Goal: Task Accomplishment & Management: Manage account settings

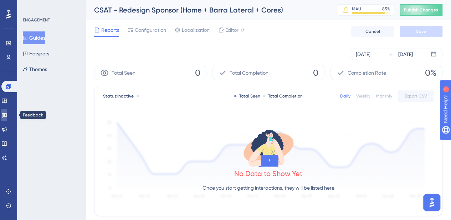
click at [7, 112] on link at bounding box center [4, 114] width 6 height 11
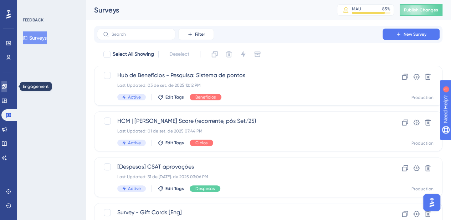
click at [7, 89] on link at bounding box center [4, 86] width 6 height 11
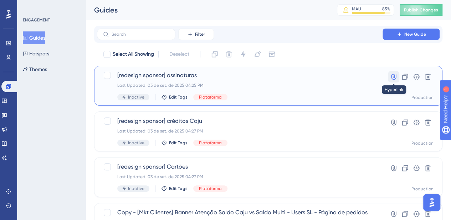
click at [396, 76] on icon at bounding box center [393, 77] width 5 height 6
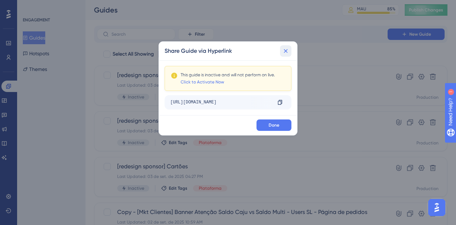
click at [290, 51] on button at bounding box center [285, 50] width 11 height 11
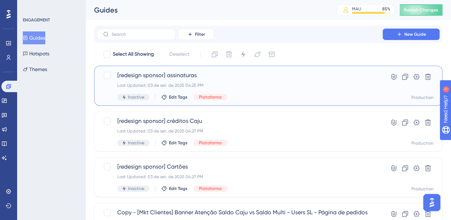
click at [314, 99] on div "Inactive Edit Tags Plataforma" at bounding box center [239, 97] width 245 height 6
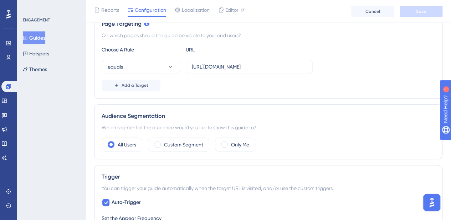
scroll to position [214, 0]
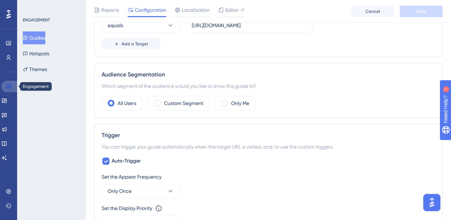
click at [11, 87] on link at bounding box center [9, 86] width 17 height 11
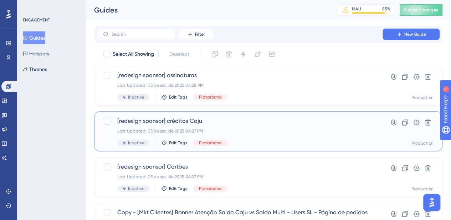
click at [248, 130] on div "Last Updated: 03 de set. de 2025 04:27 PM" at bounding box center [239, 131] width 245 height 6
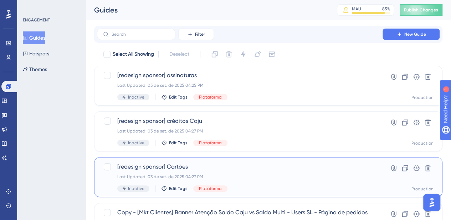
click at [249, 168] on span "[redesign sponsor] Cartões" at bounding box center [239, 166] width 245 height 9
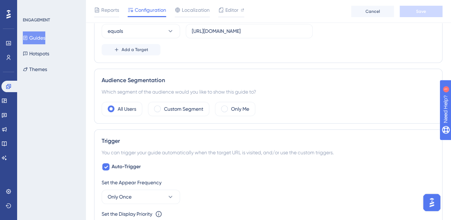
scroll to position [209, 0]
click at [197, 106] on label "Custom Segment" at bounding box center [183, 108] width 39 height 9
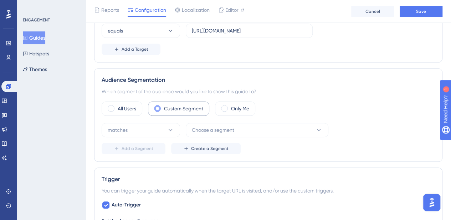
scroll to position [261, 0]
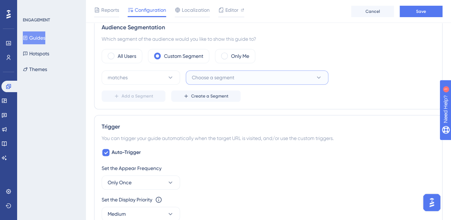
click at [238, 71] on button "Choose a segment" at bounding box center [257, 77] width 143 height 14
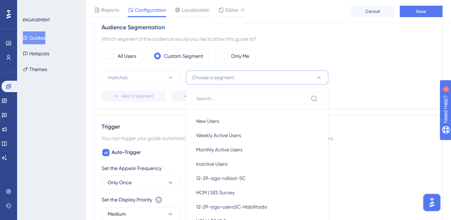
scroll to position [270, 0]
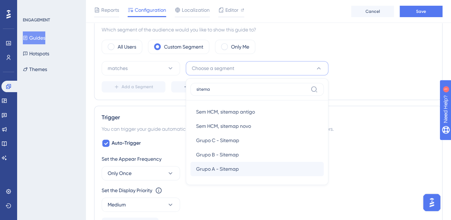
type input "sitema"
click at [231, 165] on span "Grupo A - Sitemap" at bounding box center [217, 168] width 43 height 9
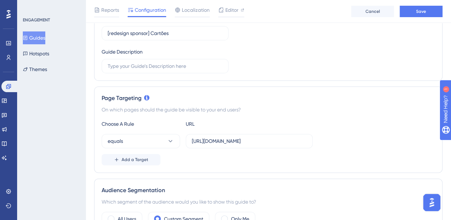
scroll to position [0, 0]
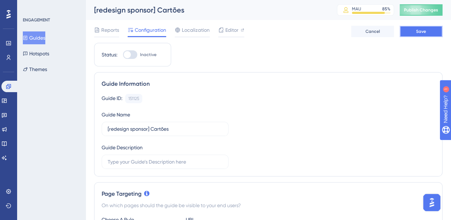
click at [417, 34] on span "Save" at bounding box center [421, 32] width 10 height 6
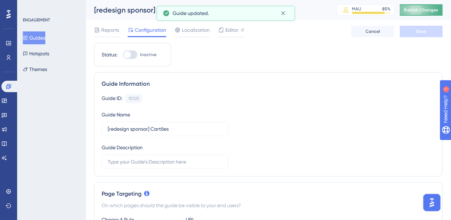
click at [429, 4] on button "Publish Changes" at bounding box center [421, 9] width 43 height 11
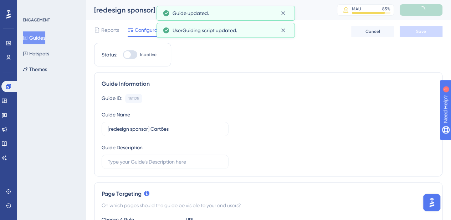
click at [132, 54] on div at bounding box center [130, 54] width 14 height 9
click at [123, 55] on input "Inactive" at bounding box center [123, 55] width 0 height 0
checkbox input "true"
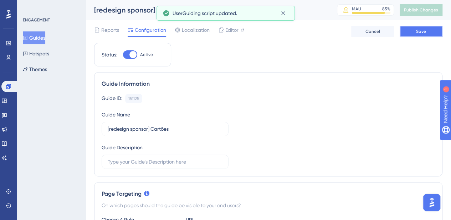
click at [416, 33] on span "Save" at bounding box center [421, 32] width 10 height 6
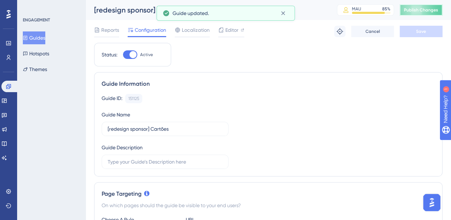
click at [419, 10] on button "Publish Changes" at bounding box center [421, 9] width 43 height 11
click at [45, 37] on button "Guides" at bounding box center [34, 37] width 22 height 13
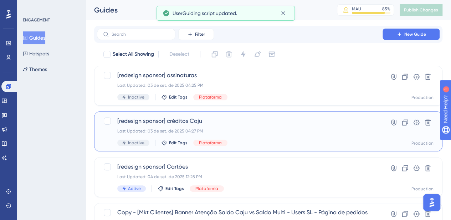
click at [257, 139] on div "[redesign sponsor] créditos Caju Last Updated: 03 de set. de 2025 04:27 PM Inac…" at bounding box center [239, 131] width 245 height 29
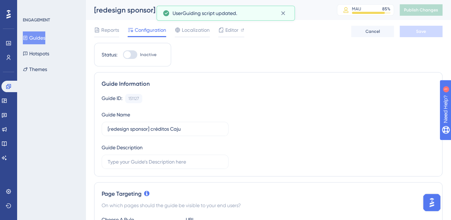
click at [134, 50] on div "Status: Inactive" at bounding box center [132, 55] width 77 height 24
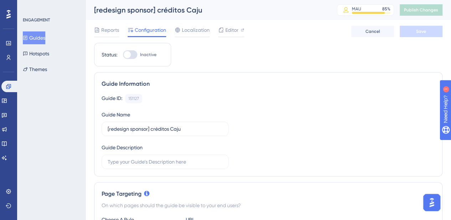
click at [133, 54] on div at bounding box center [130, 54] width 14 height 9
click at [123, 55] on input "Inactive" at bounding box center [123, 55] width 0 height 0
checkbox input "true"
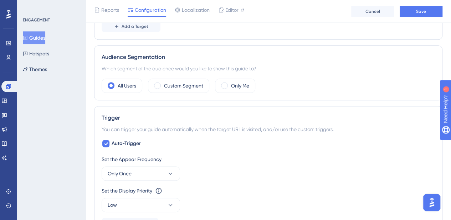
scroll to position [231, 0]
click at [190, 93] on div "Audience Segmentation Which segment of the audience would you like to show this…" at bounding box center [268, 73] width 348 height 55
click at [187, 85] on label "Custom Segment" at bounding box center [183, 86] width 39 height 9
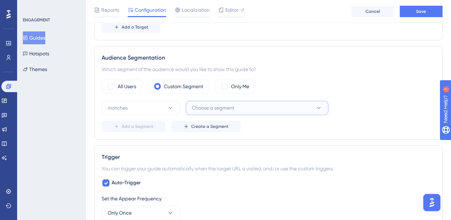
click at [210, 105] on span "Choose a segment" at bounding box center [213, 107] width 42 height 9
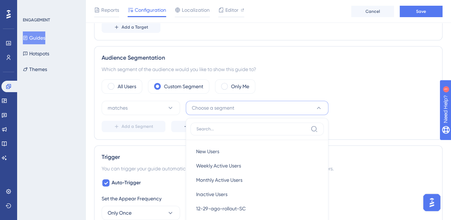
scroll to position [303, 0]
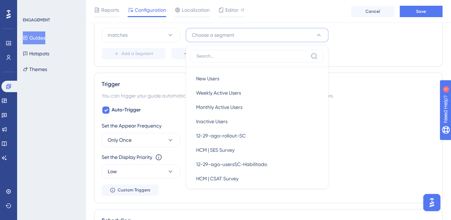
type input "i"
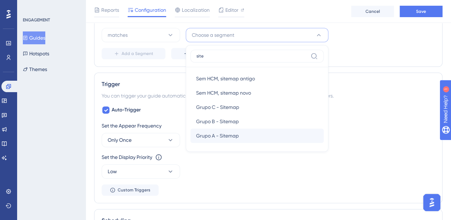
type input "site"
click at [242, 130] on div "Grupo A - Sitemap Grupo A - Sitemap" at bounding box center [257, 135] width 122 height 14
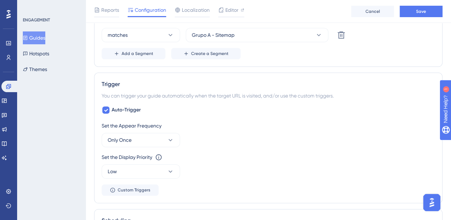
click at [242, 130] on div "Set the Appear Frequency Only Once" at bounding box center [268, 134] width 333 height 26
click at [422, 13] on span "Save" at bounding box center [421, 12] width 10 height 6
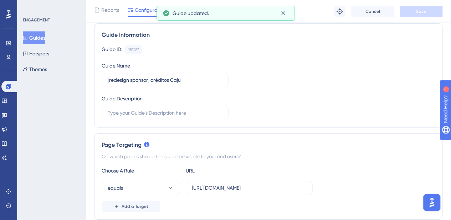
scroll to position [0, 0]
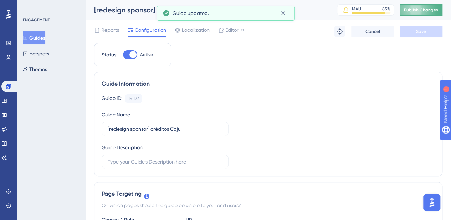
click at [416, 12] on span "Publish Changes" at bounding box center [421, 10] width 34 height 6
click at [44, 35] on button "Guides" at bounding box center [34, 37] width 22 height 13
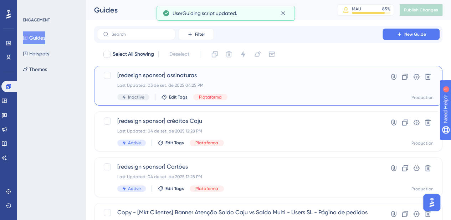
click at [262, 90] on div "[redesign sponsor] assinaturas Last Updated: 03 de set. de 2025 04:25 PM Inacti…" at bounding box center [239, 85] width 245 height 29
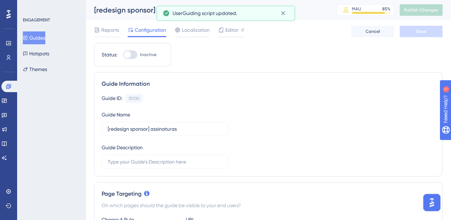
click at [133, 56] on div at bounding box center [130, 54] width 14 height 9
click at [123, 55] on input "Inactive" at bounding box center [123, 55] width 0 height 0
checkbox input "true"
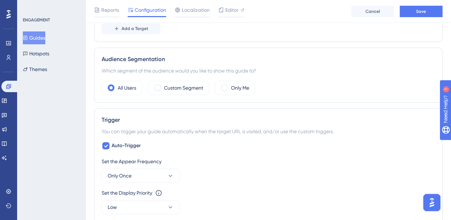
scroll to position [237, 0]
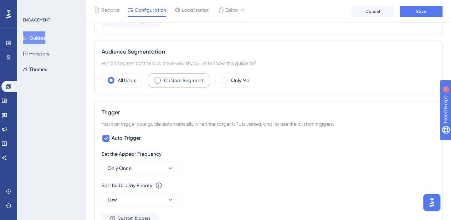
click at [190, 80] on label "Custom Segment" at bounding box center [183, 80] width 39 height 9
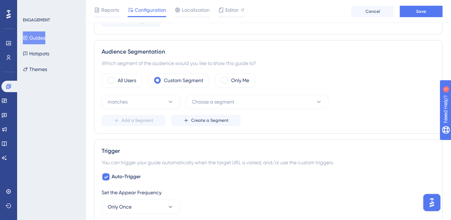
click at [229, 111] on div "matches Choose a segment Add a Segment Create a Segment" at bounding box center [268, 109] width 333 height 31
click at [231, 107] on button "Choose a segment" at bounding box center [257, 101] width 143 height 14
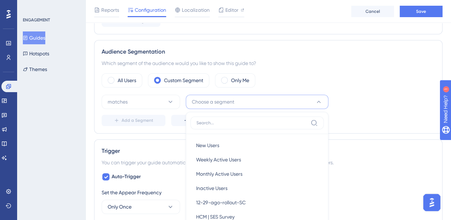
scroll to position [294, 0]
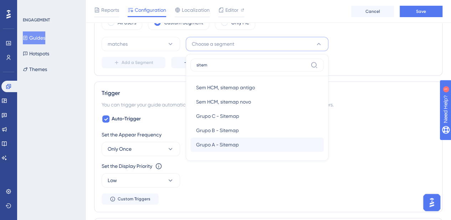
type input "sitem"
click at [248, 138] on div "Grupo A - Sitemap Grupo A - Sitemap" at bounding box center [257, 144] width 122 height 14
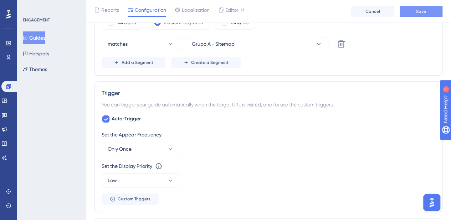
click at [419, 12] on span "Save" at bounding box center [421, 12] width 10 height 6
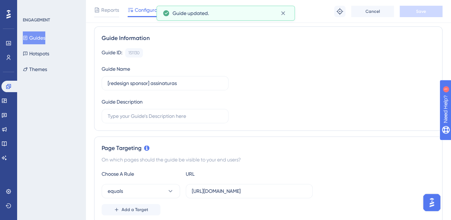
scroll to position [0, 0]
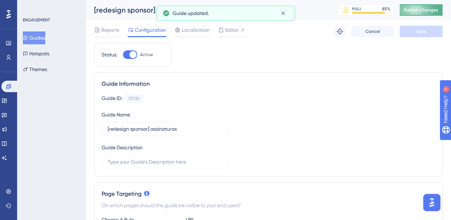
click at [428, 15] on button "Publish Changes" at bounding box center [421, 9] width 43 height 11
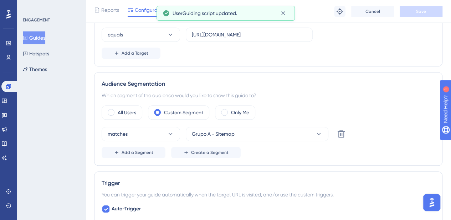
scroll to position [231, 0]
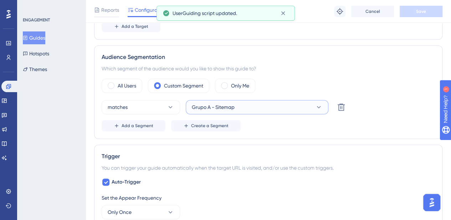
click at [231, 109] on span "Grupo A - Sitemap" at bounding box center [213, 107] width 43 height 9
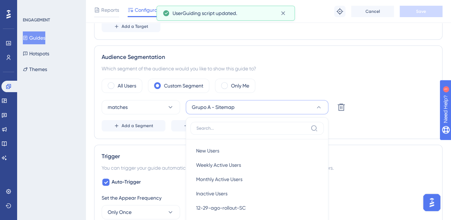
scroll to position [294, 0]
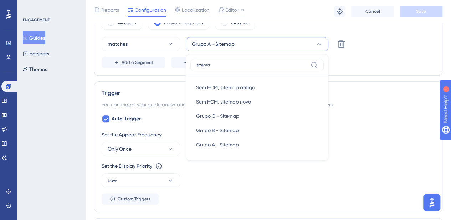
type input "sitema"
click at [159, 69] on div "Audience Segmentation Which segment of the audience would you like to show this…" at bounding box center [268, 28] width 348 height 93
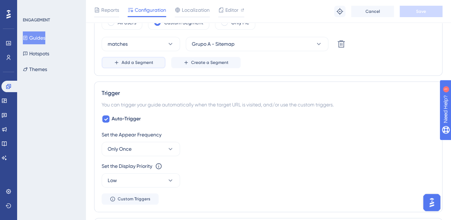
click at [142, 60] on span "Add a Segment" at bounding box center [138, 63] width 32 height 6
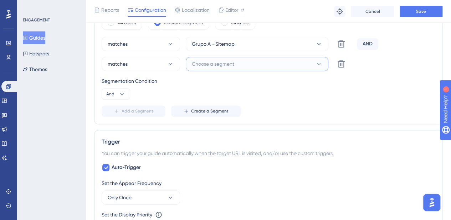
click at [209, 67] on button "Choose a segment" at bounding box center [257, 64] width 143 height 14
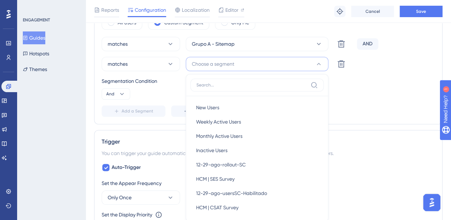
scroll to position [317, 0]
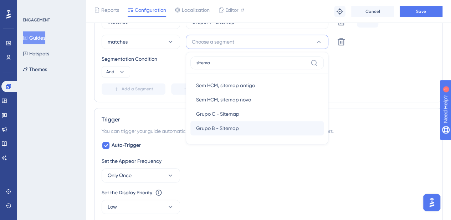
type input "sitema"
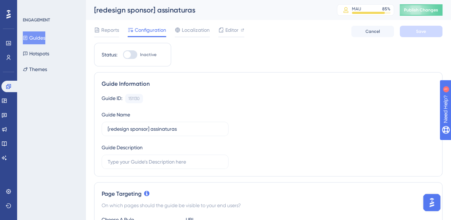
click at [45, 40] on button "Guides" at bounding box center [34, 37] width 22 height 13
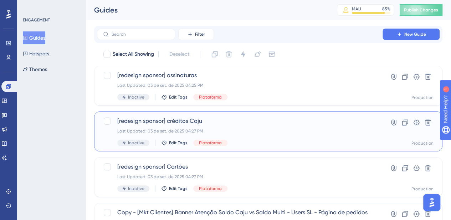
click at [199, 125] on div "[redesign sponsor] créditos Caju Last Updated: 03 de set. de 2025 04:27 PM Inac…" at bounding box center [239, 131] width 245 height 29
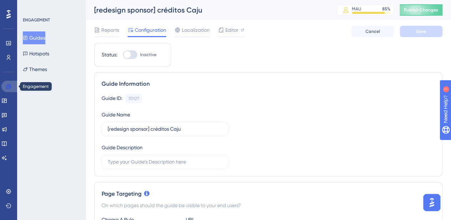
click at [12, 86] on link at bounding box center [9, 86] width 17 height 11
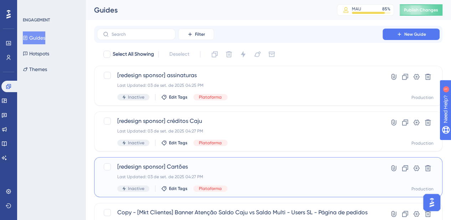
click at [183, 169] on span "[redesign sponsor] Cartões" at bounding box center [239, 166] width 245 height 9
